Goal: Transaction & Acquisition: Purchase product/service

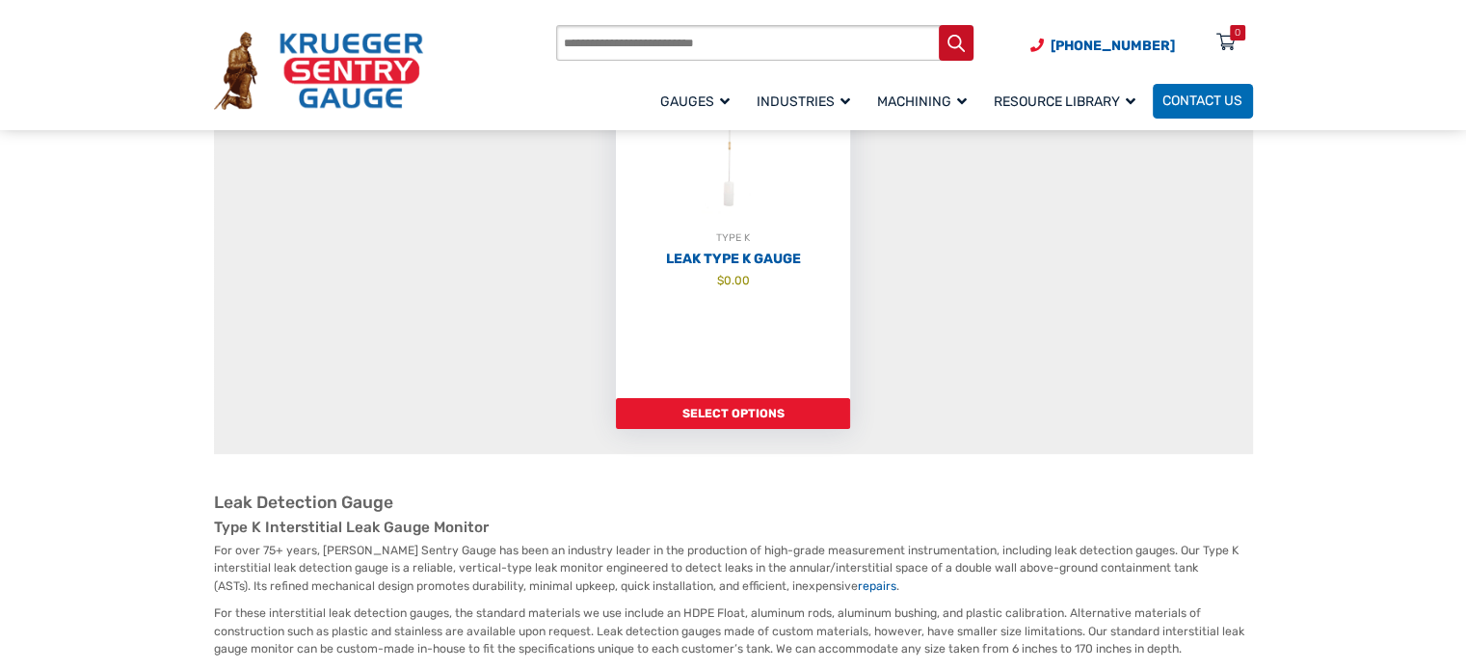
scroll to position [289, 0]
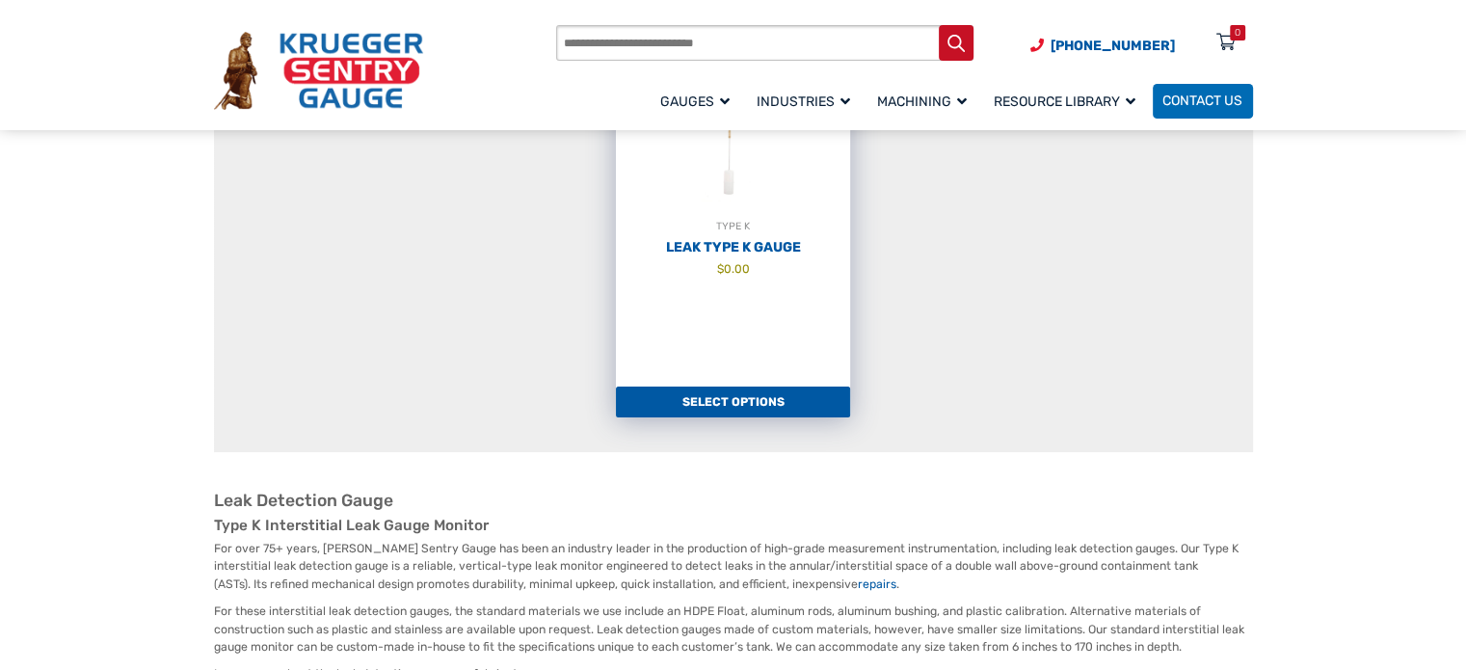
click at [725, 401] on link "Select options" at bounding box center [733, 401] width 234 height 31
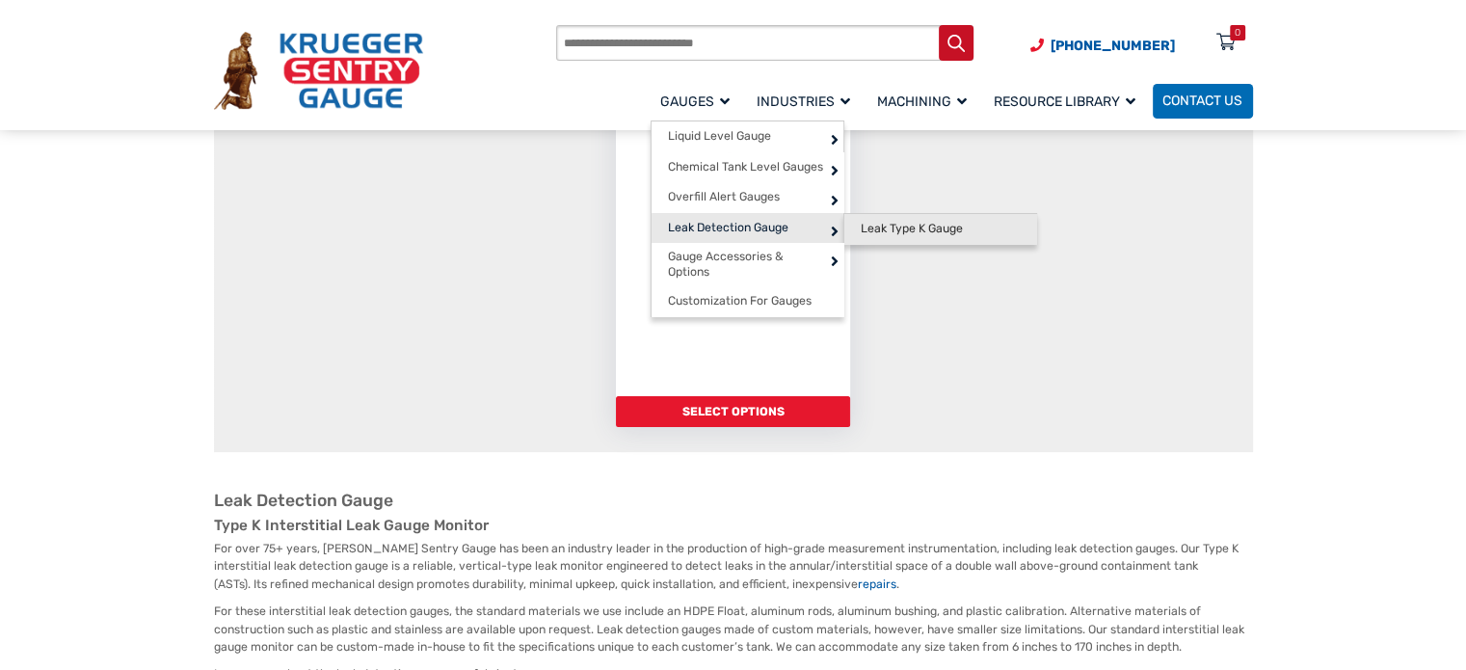
click at [891, 226] on span "Leak Type K Gauge" at bounding box center [912, 229] width 102 height 14
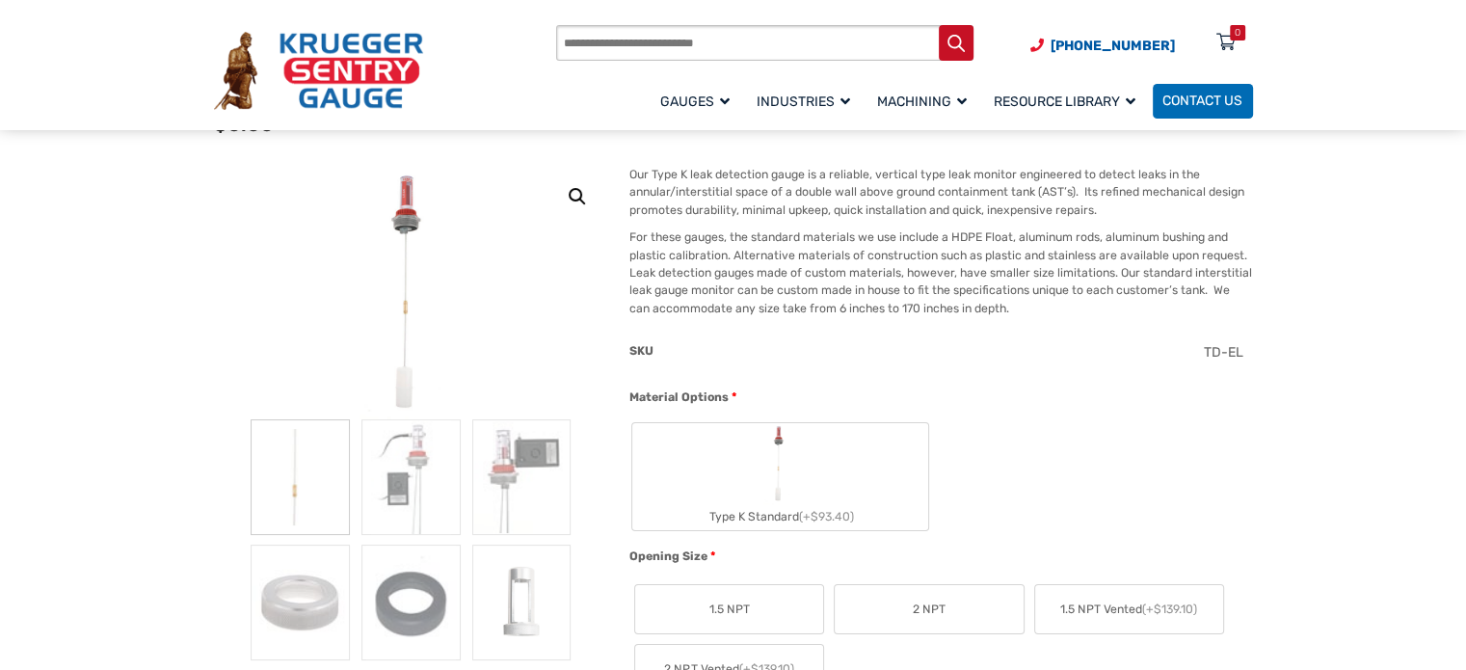
scroll to position [193, 0]
